Goal: Task Accomplishment & Management: Manage account settings

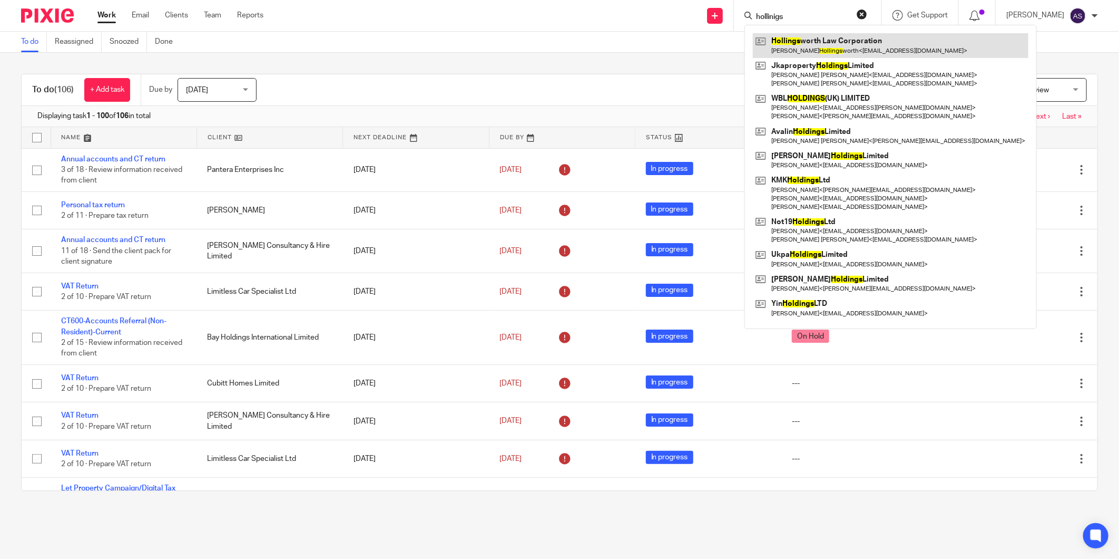
click at [844, 40] on link at bounding box center [891, 45] width 276 height 24
click at [788, 18] on input "hollinigs" at bounding box center [802, 17] width 95 height 9
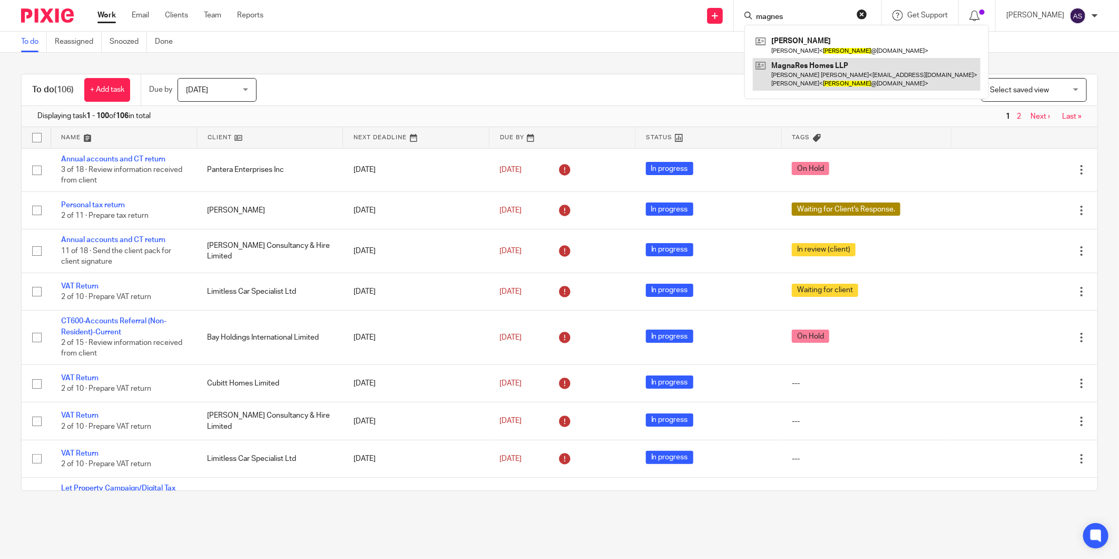
type input "magnes"
click at [809, 76] on link at bounding box center [867, 74] width 228 height 33
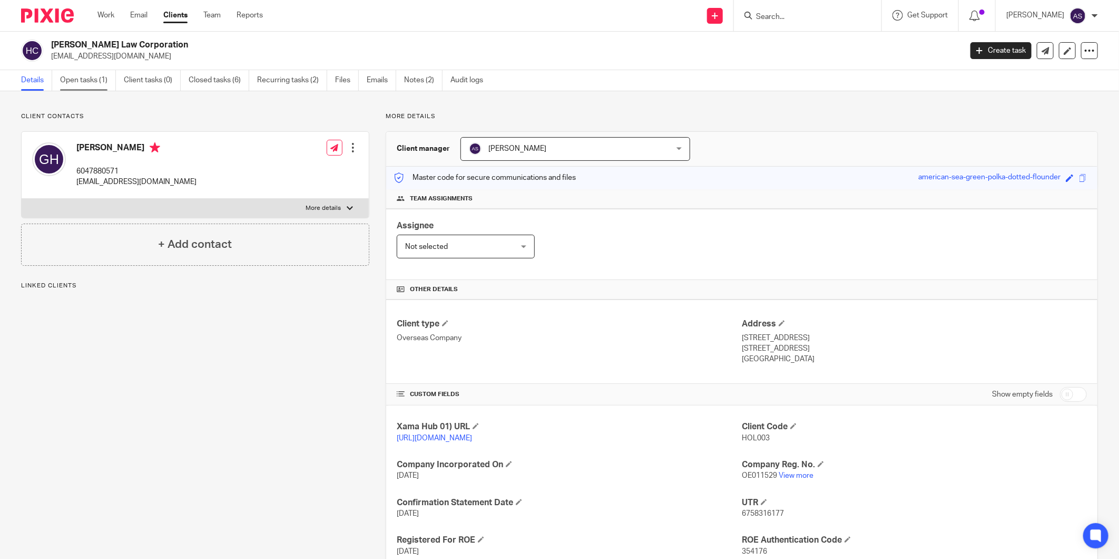
click at [69, 81] on link "Open tasks (1)" at bounding box center [88, 80] width 56 height 21
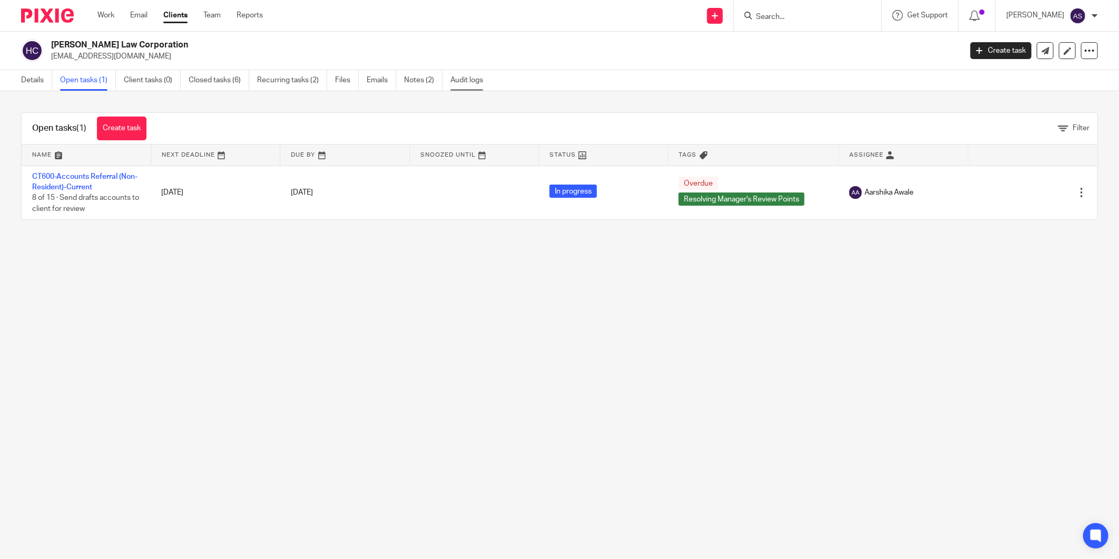
drag, startPoint x: 471, startPoint y: 76, endPoint x: 477, endPoint y: 77, distance: 6.9
click at [471, 76] on link "Audit logs" at bounding box center [471, 80] width 41 height 21
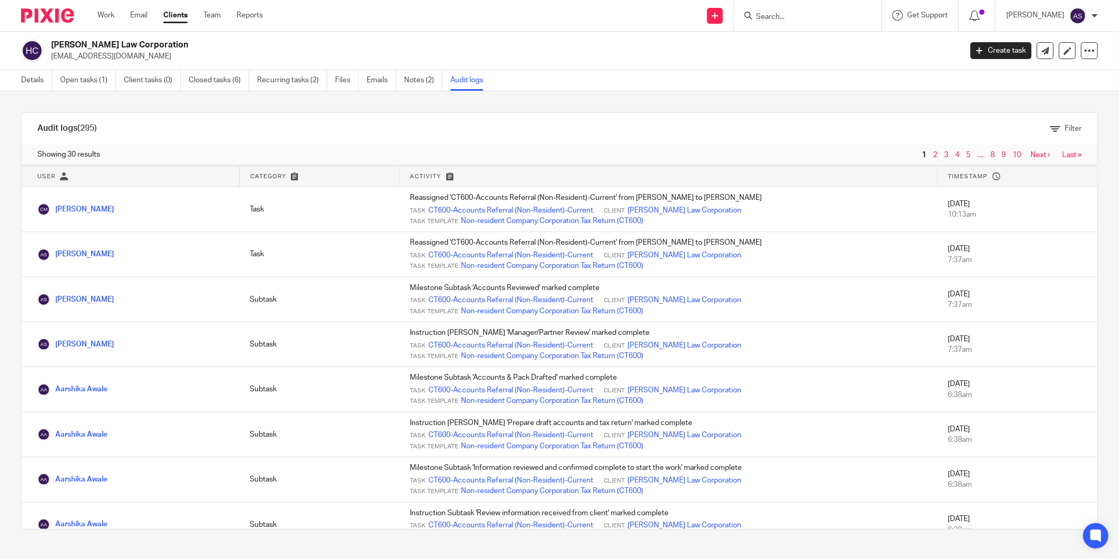
click at [791, 15] on input "Search" at bounding box center [802, 17] width 95 height 9
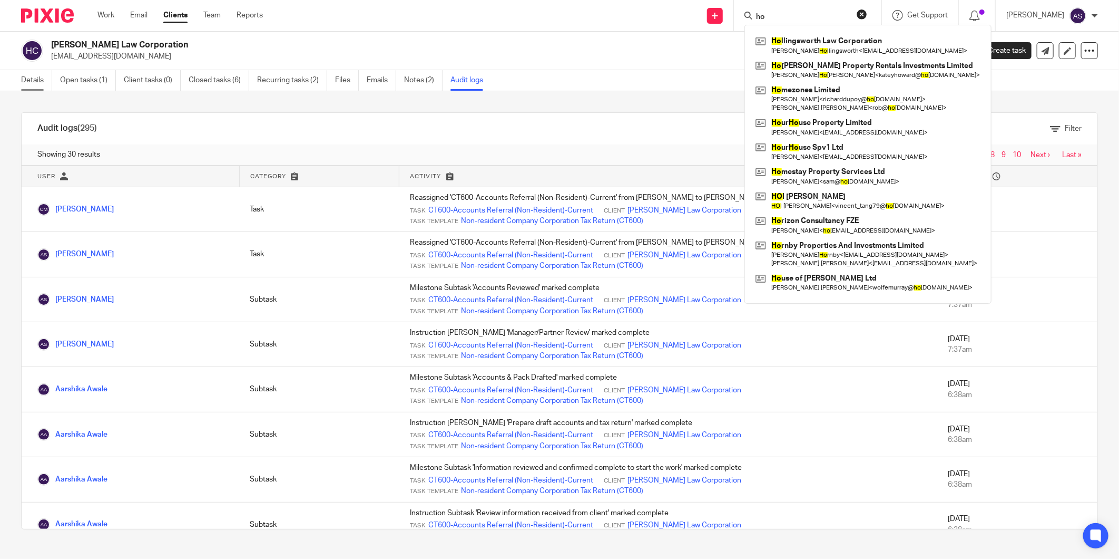
type input "ho"
click at [38, 85] on link "Details" at bounding box center [36, 80] width 31 height 21
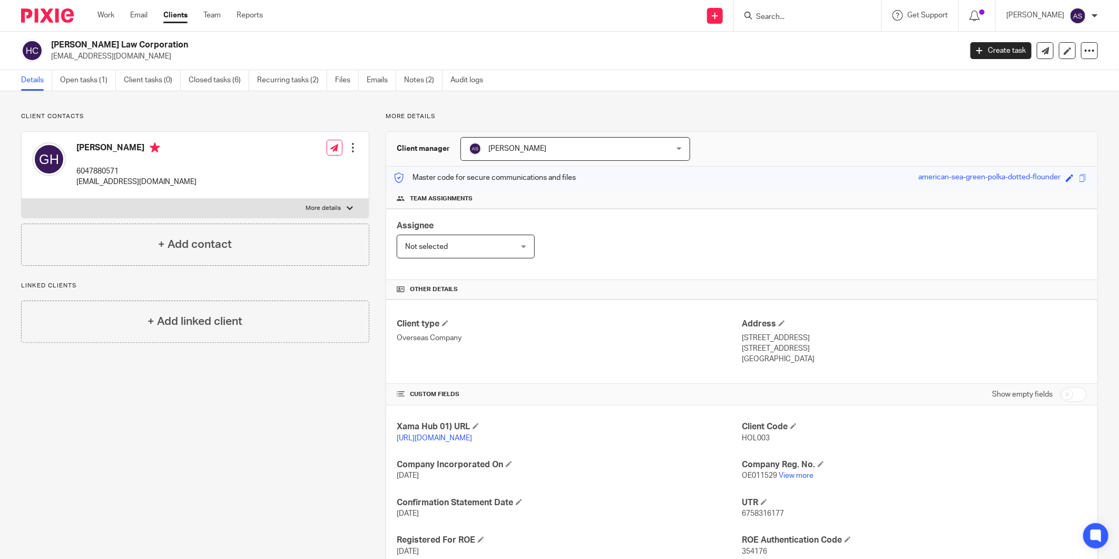
click at [129, 48] on h2 "[PERSON_NAME] Law Corporation" at bounding box center [412, 45] width 723 height 11
click at [129, 48] on h2 "Hollingsworth Law Corporation" at bounding box center [412, 45] width 723 height 11
copy div "Hollingsworth Law Corporation"
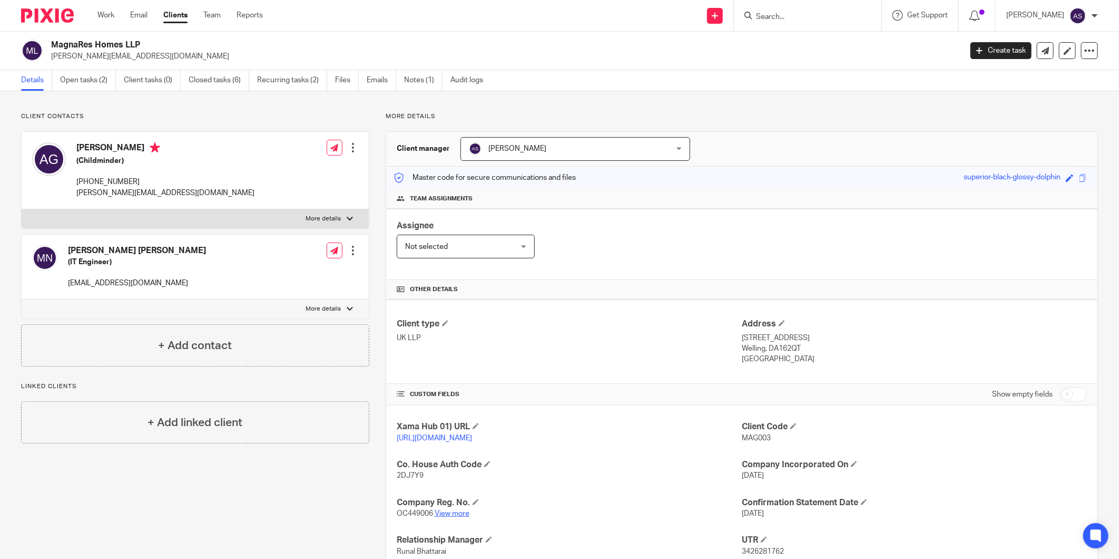
click at [456, 514] on link "View more" at bounding box center [452, 513] width 35 height 7
click at [87, 83] on link "Open tasks (2)" at bounding box center [88, 80] width 56 height 21
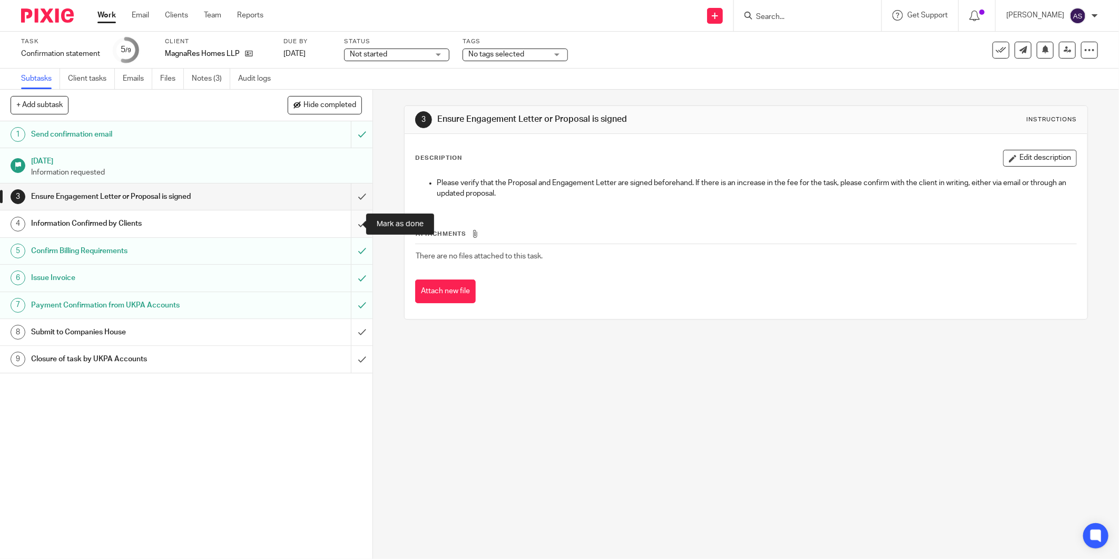
click at [349, 223] on input "submit" at bounding box center [186, 223] width 373 height 26
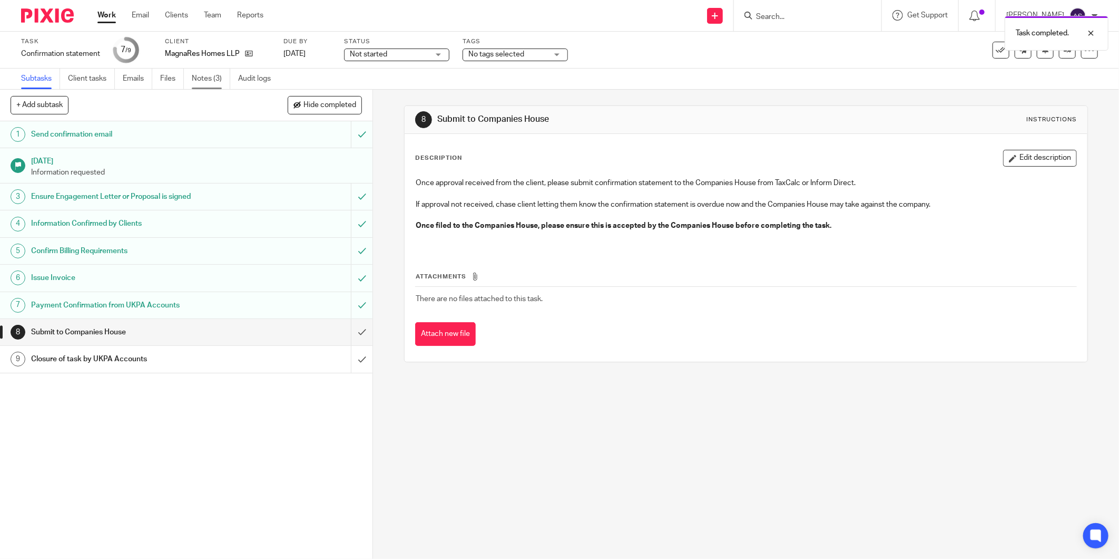
click at [202, 76] on link "Notes (3)" at bounding box center [211, 79] width 38 height 21
click at [211, 82] on link "Notes (3)" at bounding box center [211, 79] width 38 height 21
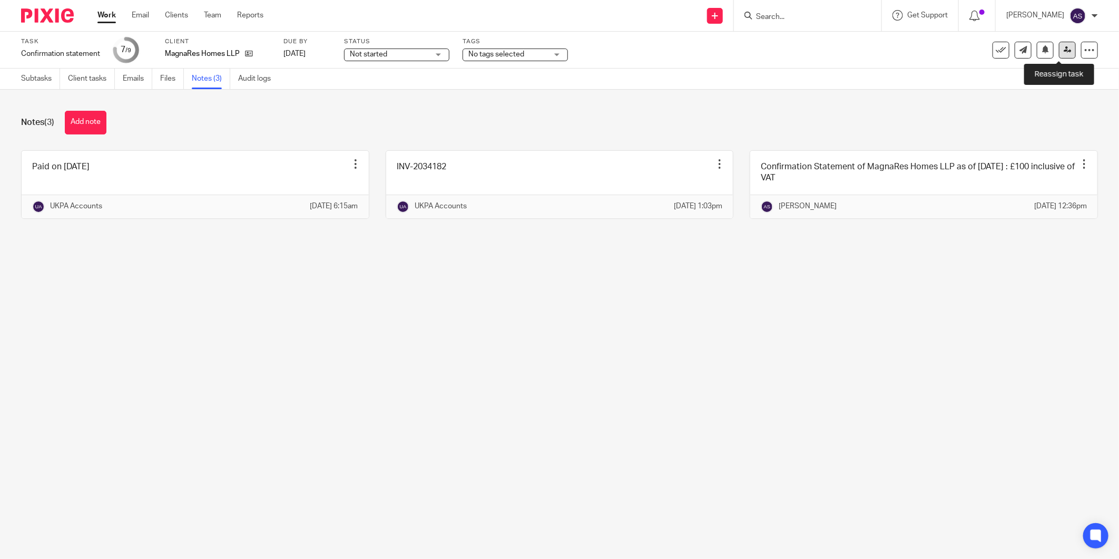
click at [1059, 54] on link at bounding box center [1067, 50] width 17 height 17
click at [30, 81] on link "Subtasks" at bounding box center [40, 79] width 39 height 21
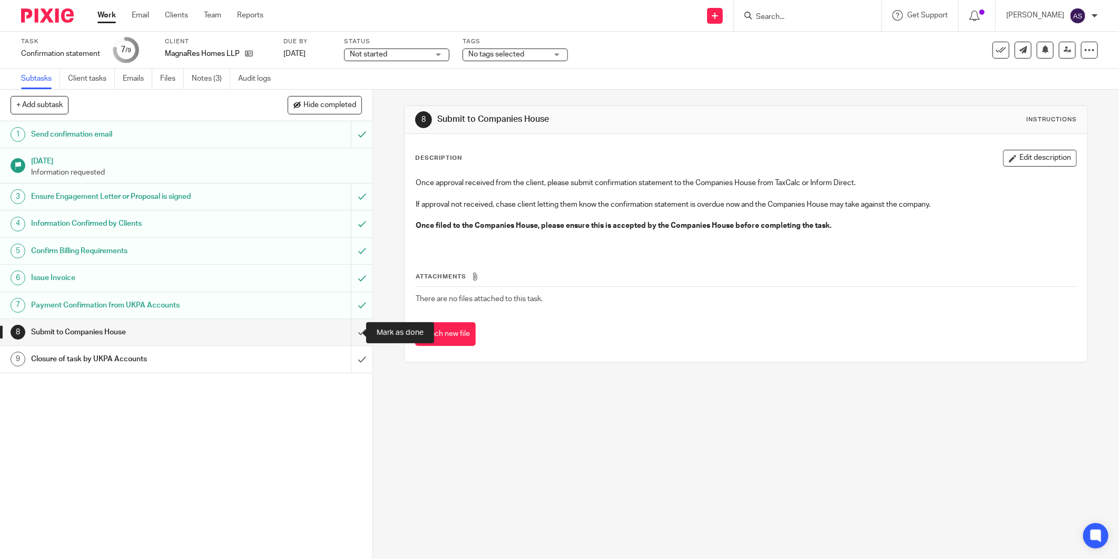
click at [354, 336] on input "submit" at bounding box center [186, 332] width 373 height 26
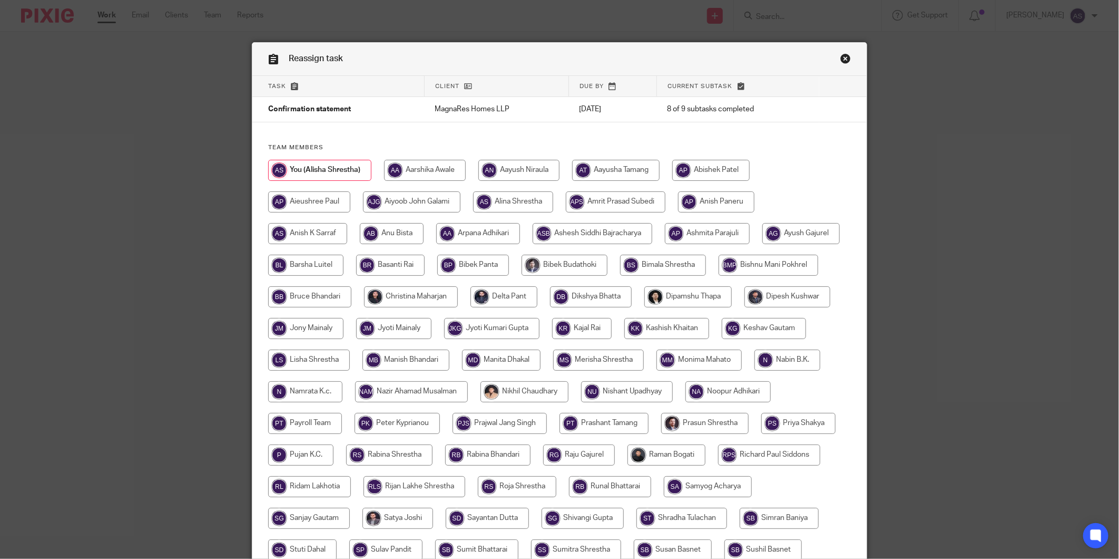
scroll to position [194, 0]
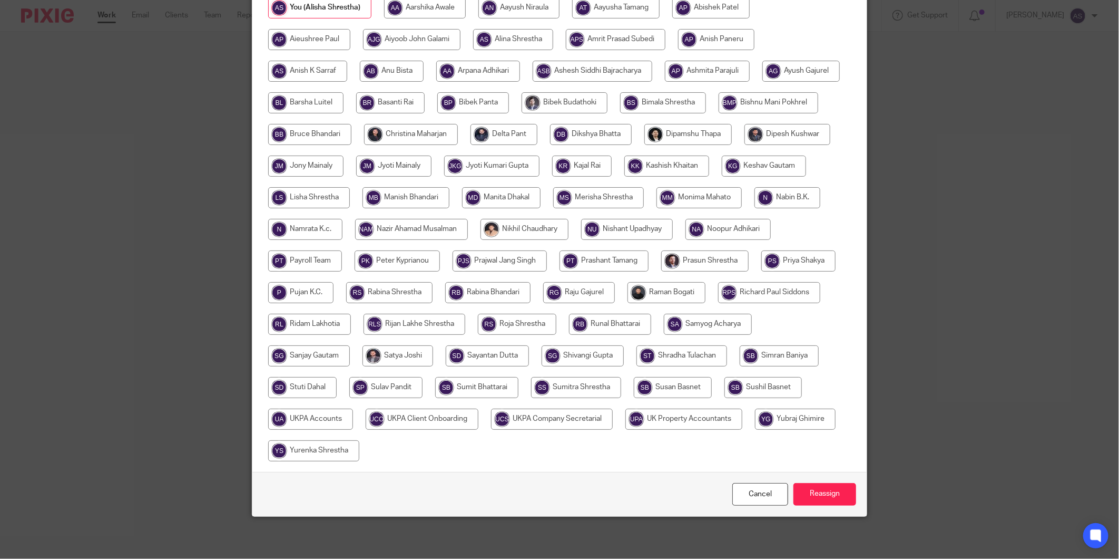
click at [353, 408] on input "radio" at bounding box center [310, 418] width 85 height 21
radio input "true"
click at [818, 504] on input "Reassign" at bounding box center [825, 494] width 63 height 23
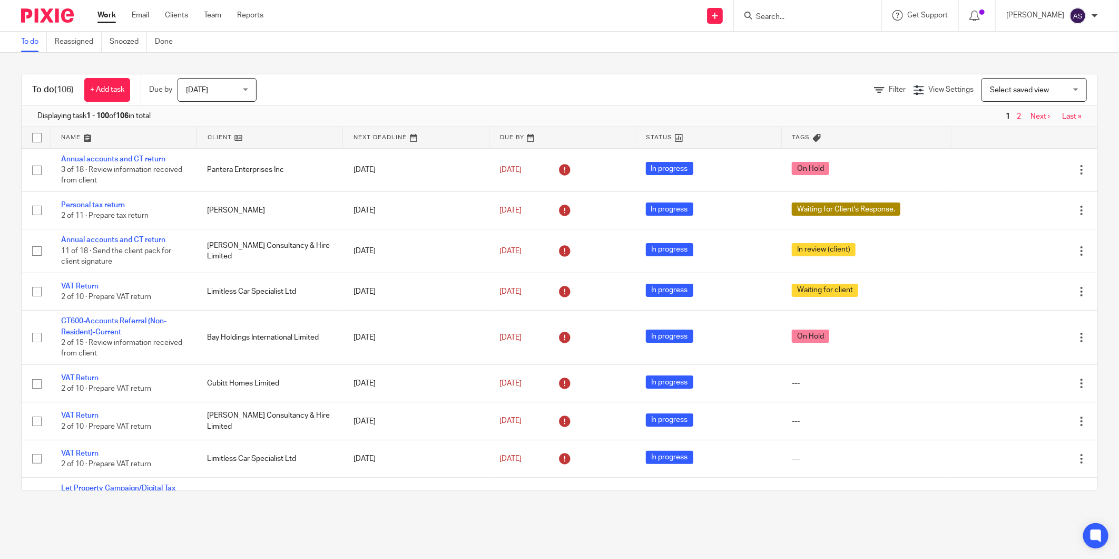
click at [782, 19] on input "Search" at bounding box center [802, 17] width 95 height 9
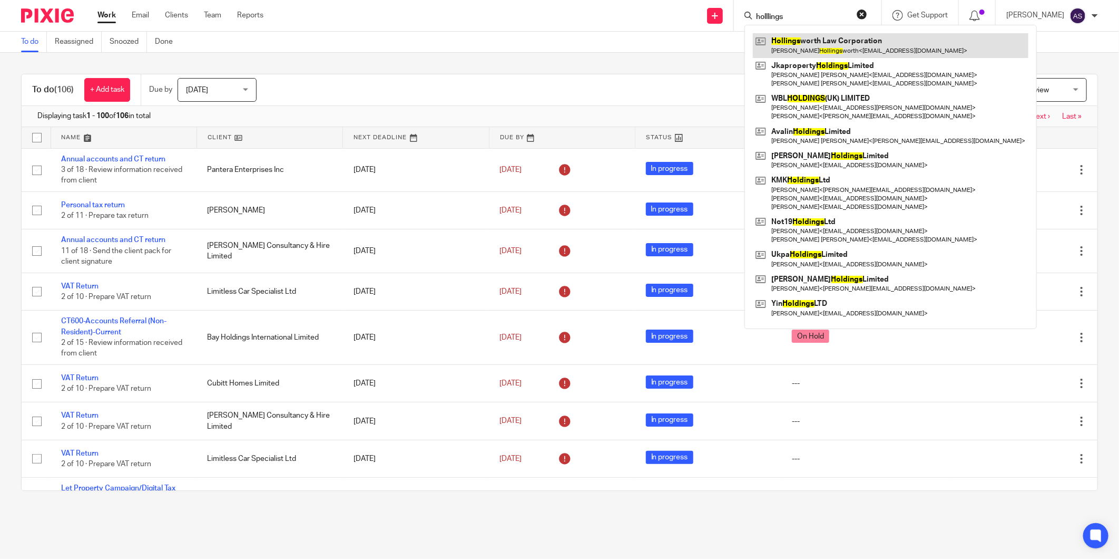
type input "holllings"
click at [805, 47] on link at bounding box center [891, 45] width 276 height 24
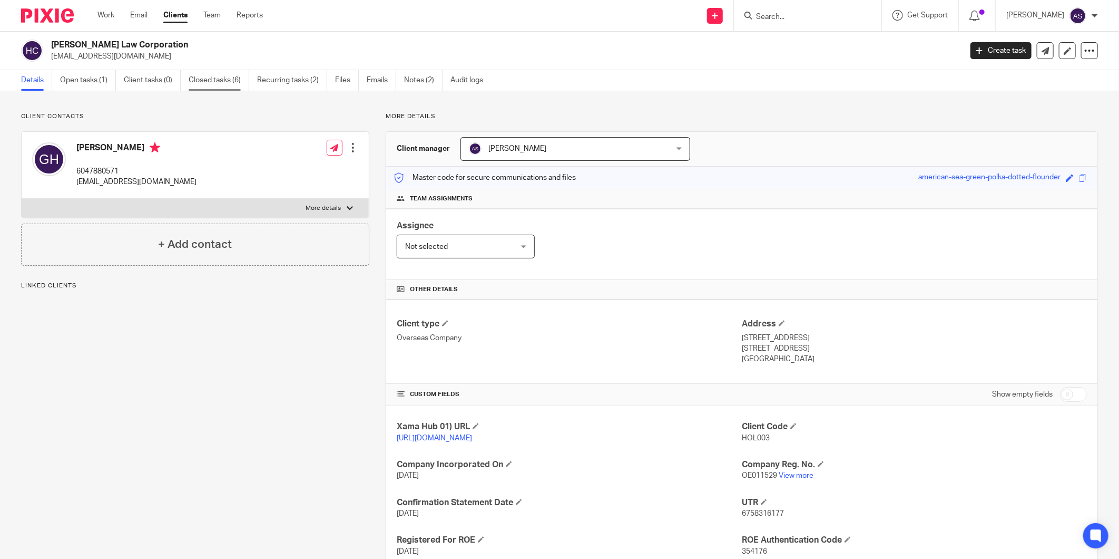
click at [226, 86] on link "Closed tasks (6)" at bounding box center [219, 80] width 61 height 21
click at [466, 84] on link "Audit logs" at bounding box center [471, 80] width 41 height 21
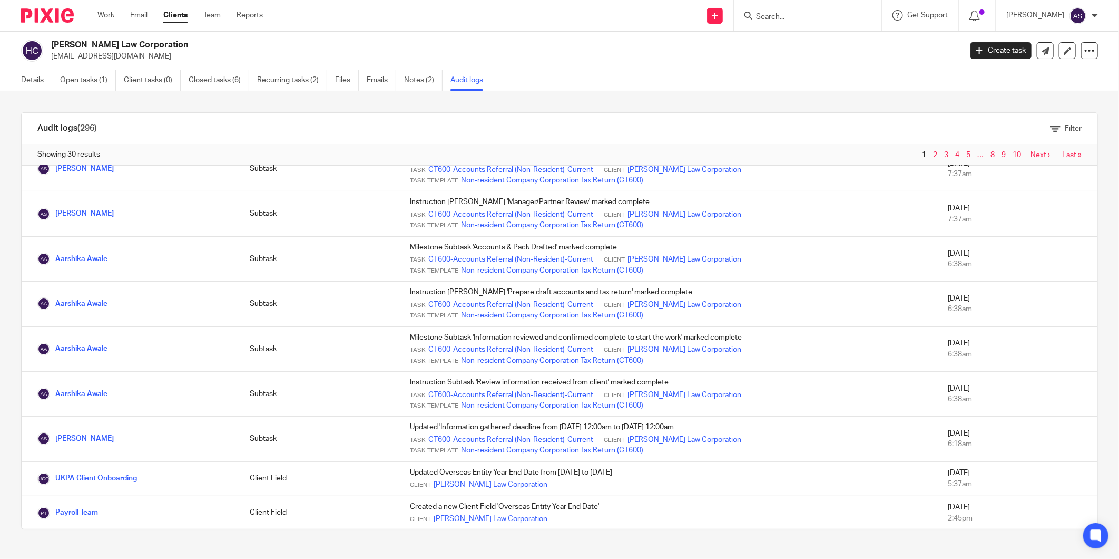
scroll to position [351, 0]
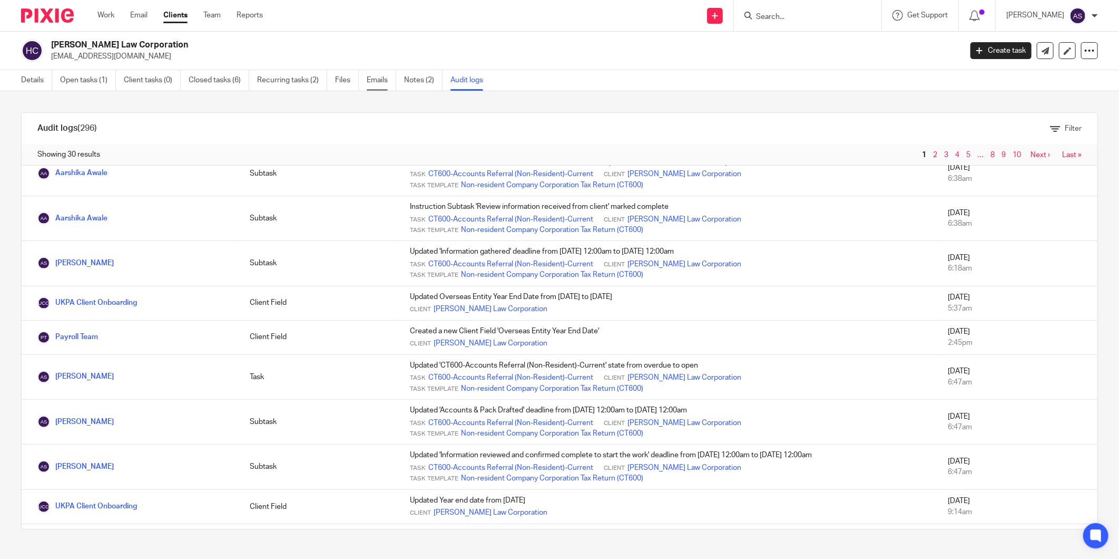
click at [384, 85] on link "Emails" at bounding box center [382, 80] width 30 height 21
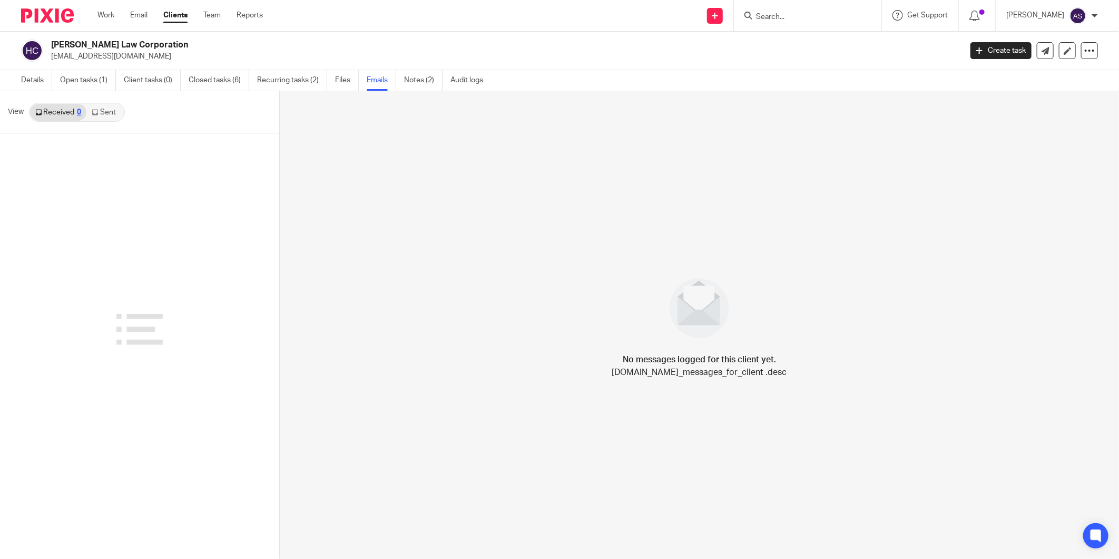
click at [99, 118] on link "Sent" at bounding box center [104, 112] width 37 height 17
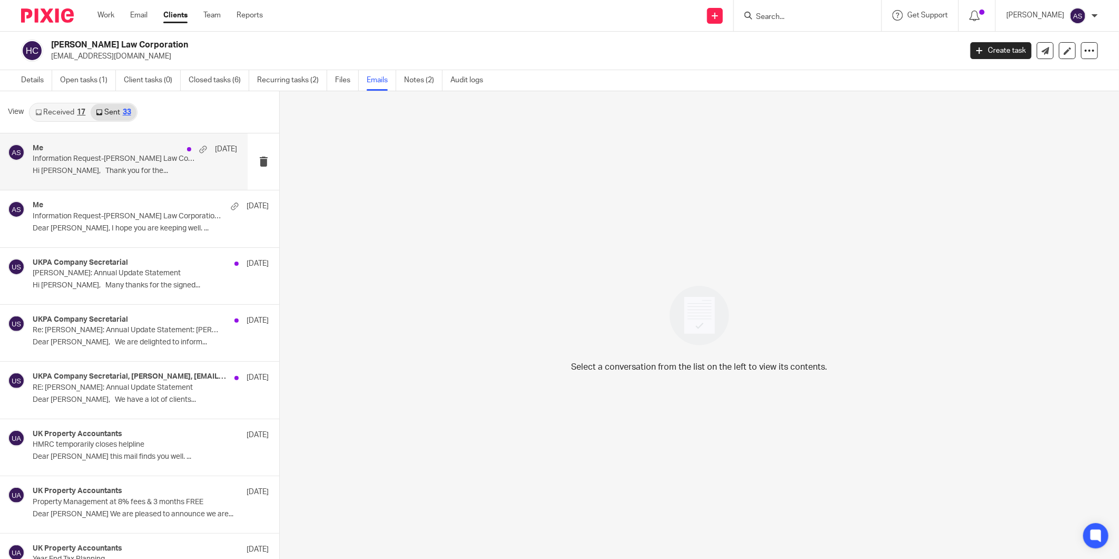
click at [85, 178] on div "Me 2 Jul Information Request-Hollingsworth Law Corporation 2024 Hi Greg, Thank …" at bounding box center [135, 161] width 204 height 35
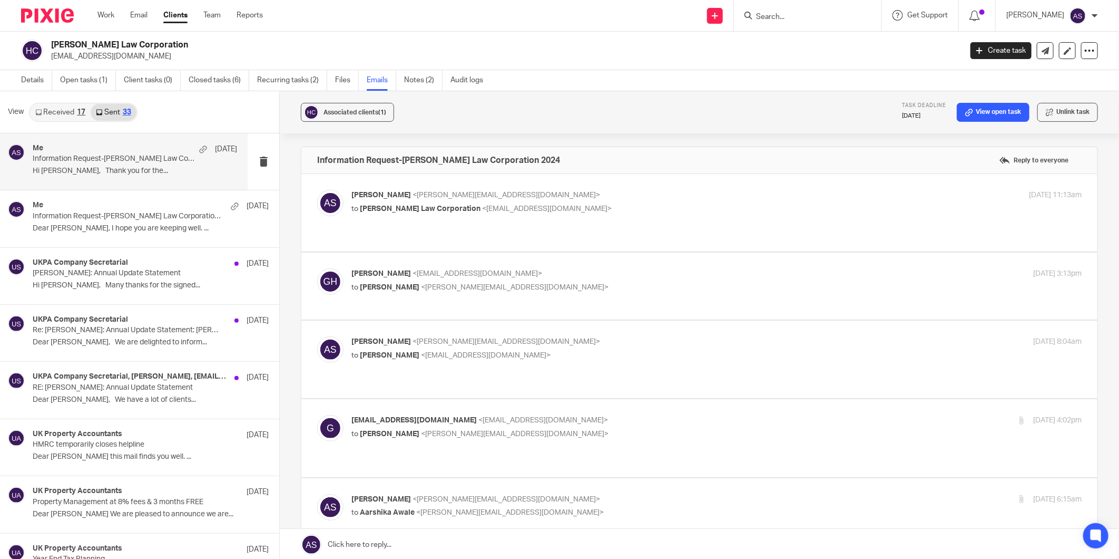
click at [61, 163] on p "Information Request-Hollingsworth Law Corporation 2024" at bounding box center [114, 158] width 163 height 9
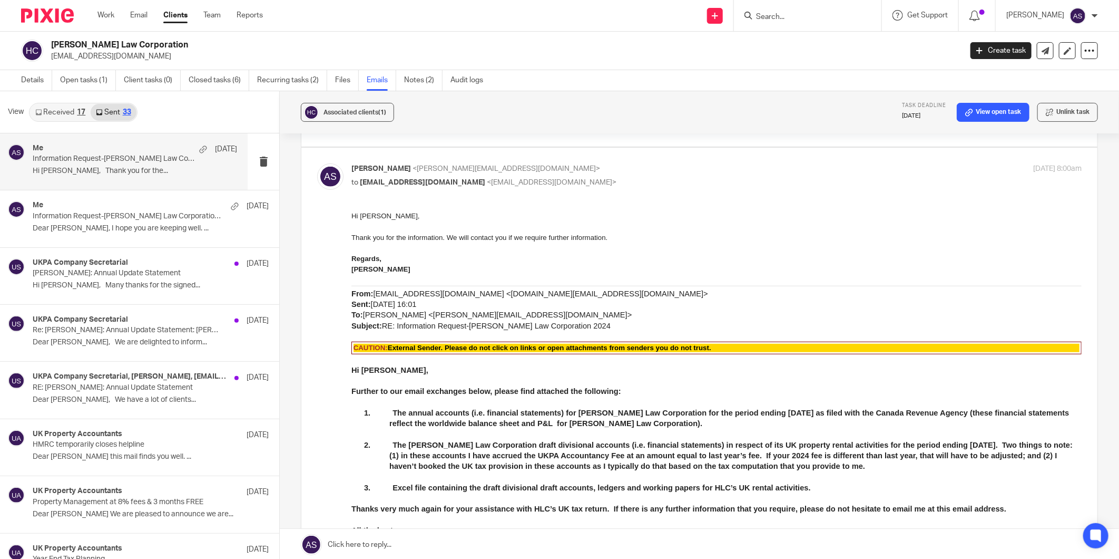
scroll to position [409, 0]
drag, startPoint x: 366, startPoint y: 293, endPoint x: 575, endPoint y: 296, distance: 209.2
click at [575, 296] on p "From: ghollingsworth.hlc@gmail.com <ghollingsworth.hlc@gmail.com> Sent: 27 June…" at bounding box center [716, 308] width 730 height 43
drag, startPoint x: 579, startPoint y: 291, endPoint x: 372, endPoint y: 286, distance: 207.2
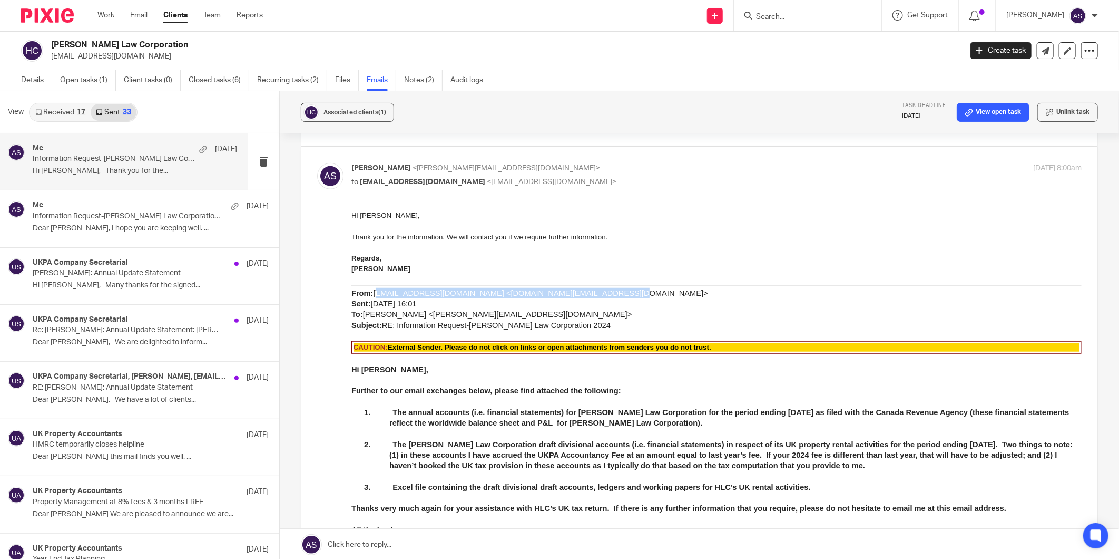
click at [372, 286] on div "From: ghollingsworth.hlc@gmail.com <ghollingsworth.hlc@gmail.com> Sent: 27 June…" at bounding box center [716, 307] width 730 height 45
copy span "ghollingsworth.hlc@gmail.com <ghollingsworth.hlc@gmail.com>"
